Goal: Task Accomplishment & Management: Manage account settings

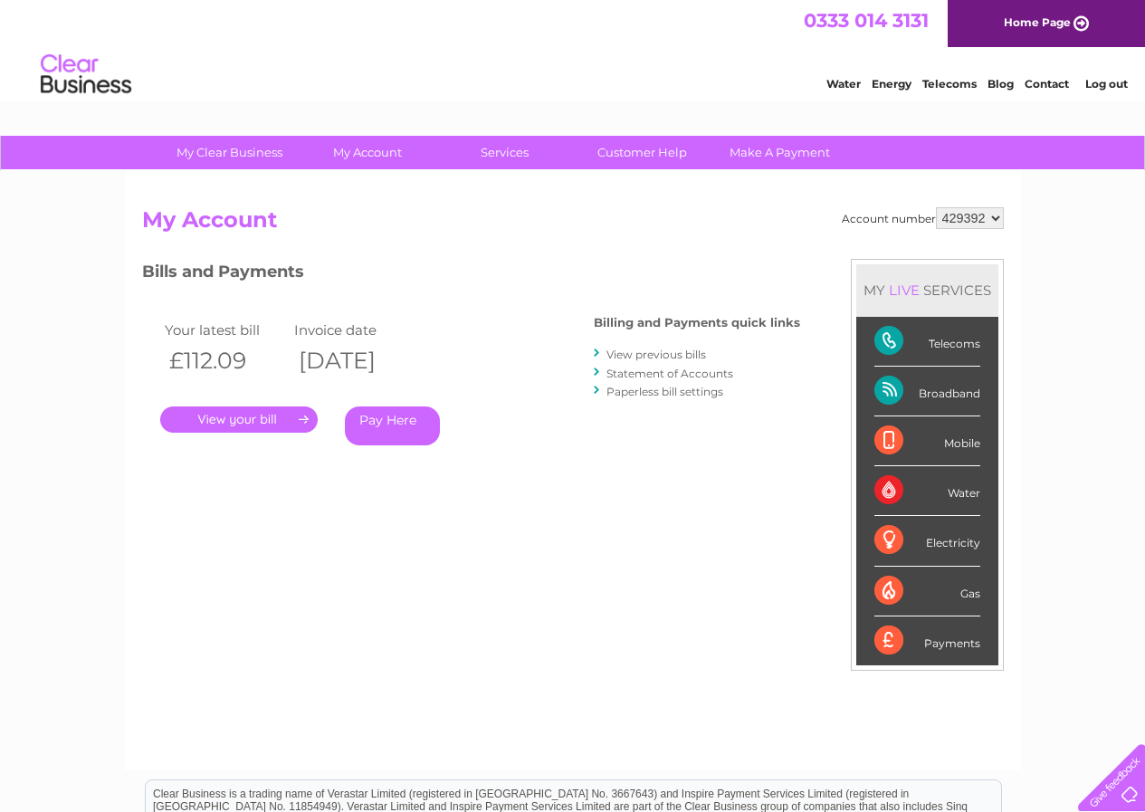
click at [690, 354] on link "View previous bills" at bounding box center [656, 354] width 100 height 14
click at [253, 419] on link "." at bounding box center [238, 419] width 157 height 26
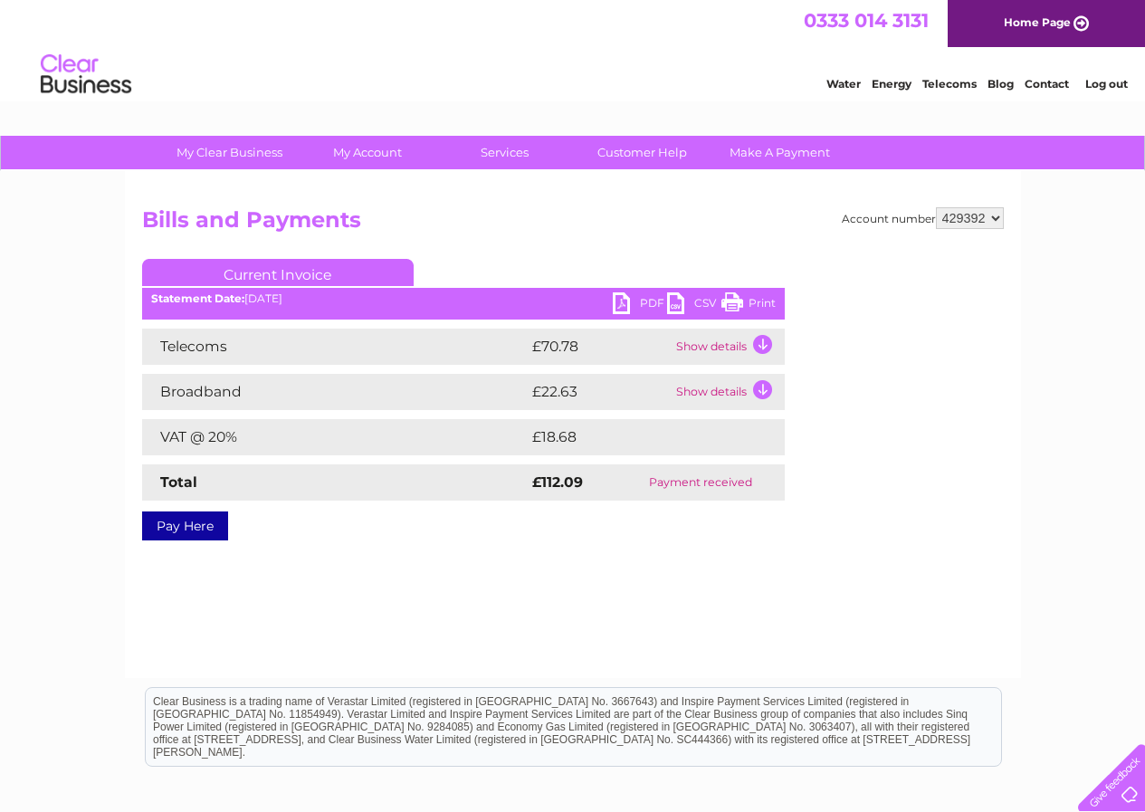
click at [626, 304] on link "PDF" at bounding box center [640, 305] width 54 height 26
click at [1096, 84] on link "Log out" at bounding box center [1106, 84] width 43 height 14
